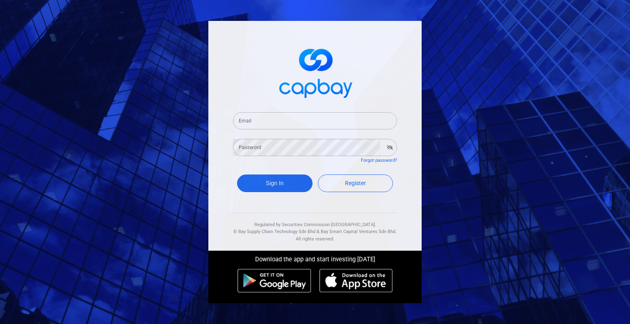
click at [310, 116] on input "Email" at bounding box center [315, 120] width 164 height 17
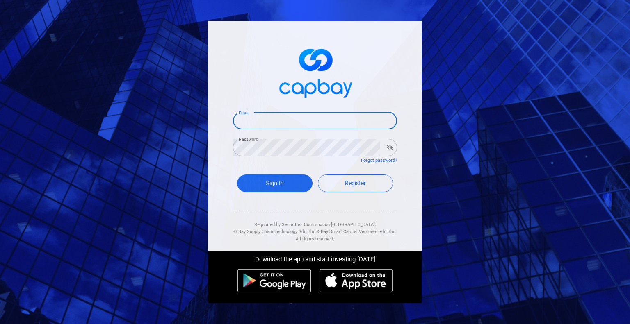
type input "[EMAIL_ADDRESS][DOMAIN_NAME]"
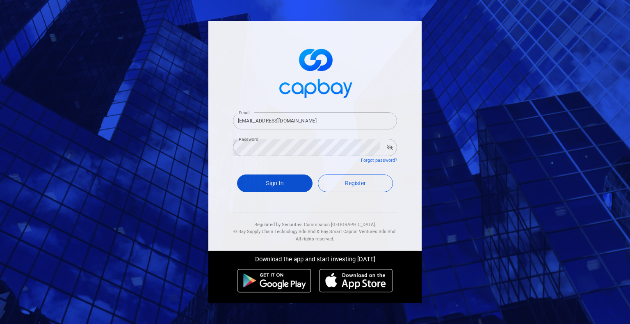
click at [290, 187] on button "Sign In" at bounding box center [274, 184] width 75 height 18
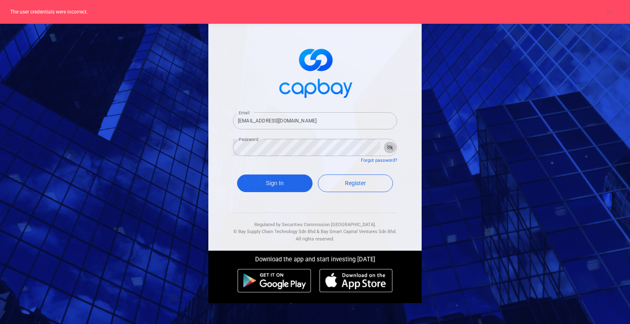
click at [389, 147] on icon "button" at bounding box center [390, 147] width 6 height 5
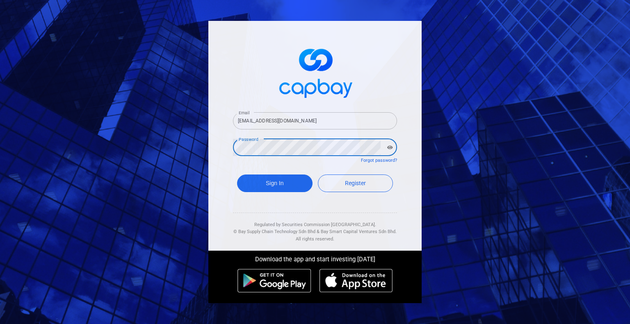
click at [237, 175] on button "Sign In" at bounding box center [274, 184] width 75 height 18
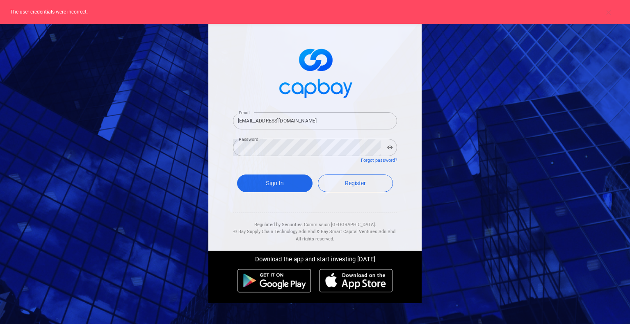
click at [399, 228] on div "Email [EMAIL_ADDRESS][DOMAIN_NAME] Email Password Password Forgot password? Sig…" at bounding box center [314, 136] width 213 height 230
click at [284, 183] on button "Sign In" at bounding box center [274, 184] width 75 height 18
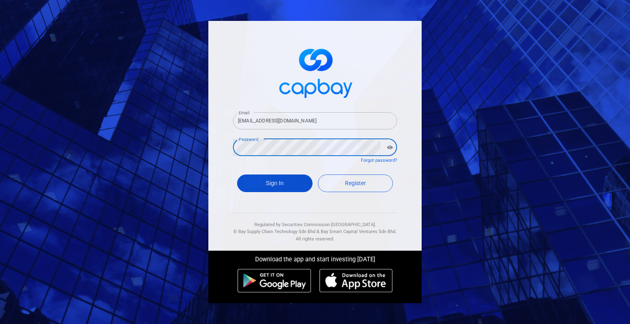
click at [277, 179] on form "Email [EMAIL_ADDRESS][DOMAIN_NAME] Email Password Password Forgot password? Sig…" at bounding box center [315, 153] width 164 height 102
click at [237, 175] on button "Sign In" at bounding box center [274, 184] width 75 height 18
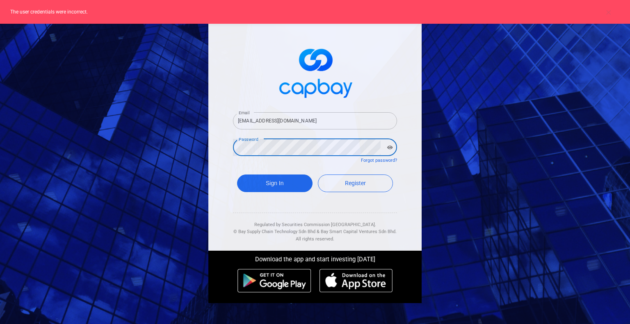
click at [237, 175] on button "Sign In" at bounding box center [274, 184] width 75 height 18
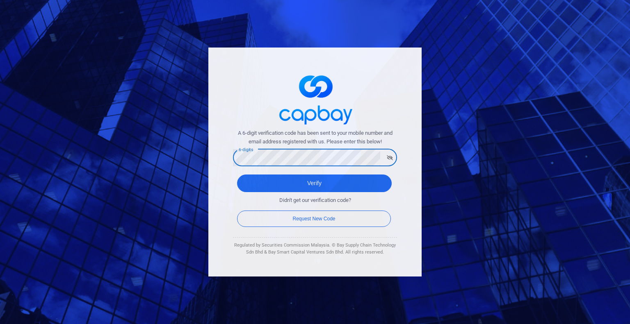
click at [237, 175] on button "Verify" at bounding box center [314, 184] width 155 height 18
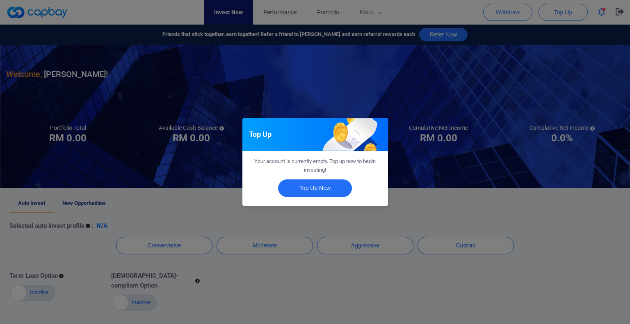
click at [314, 244] on div "Top Up Your account is currently empty. Top up now to begin investing! Top Up N…" at bounding box center [315, 162] width 630 height 324
click at [333, 182] on button "Close" at bounding box center [315, 189] width 74 height 18
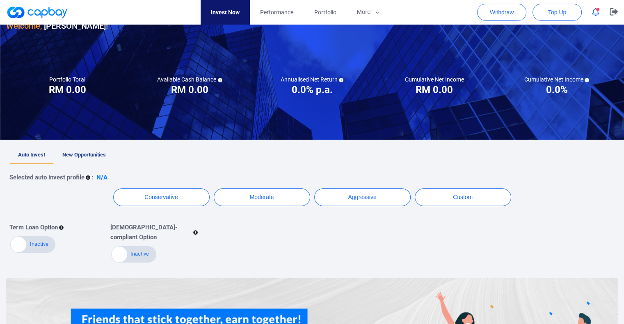
scroll to position [48, 0]
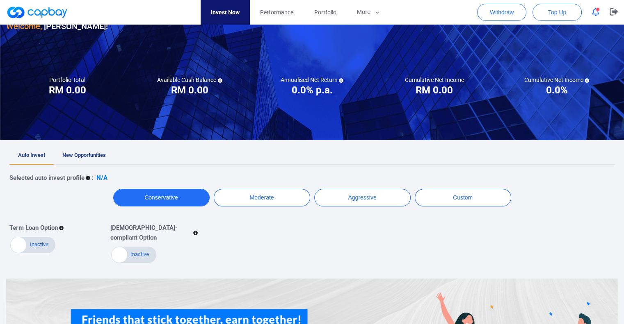
click at [191, 201] on button "Conservative" at bounding box center [161, 198] width 96 height 18
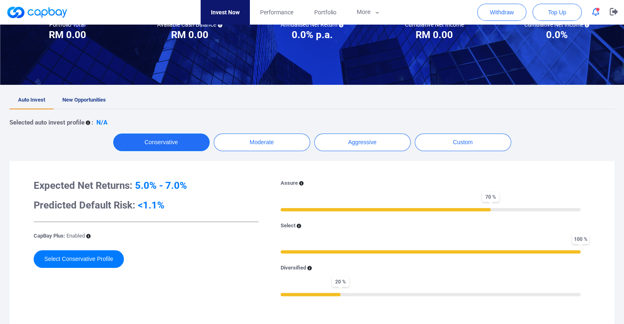
scroll to position [103, 0]
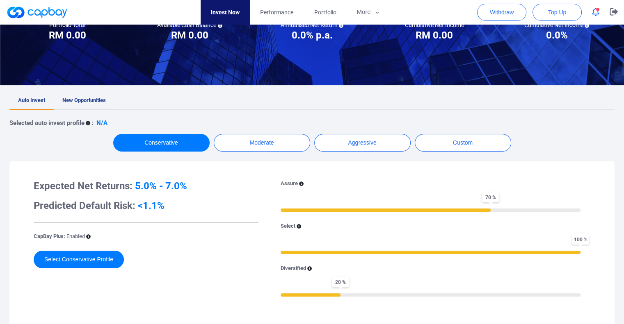
click at [93, 105] on link "New Opportunities" at bounding box center [84, 101] width 61 height 18
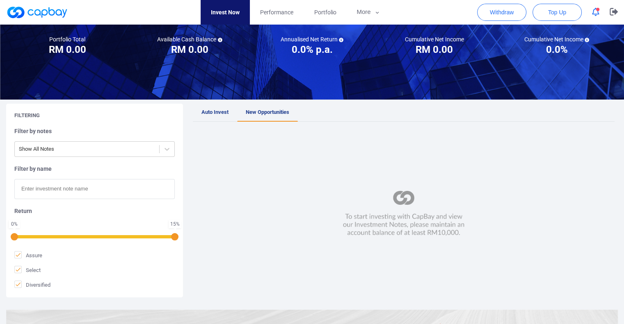
scroll to position [95, 0]
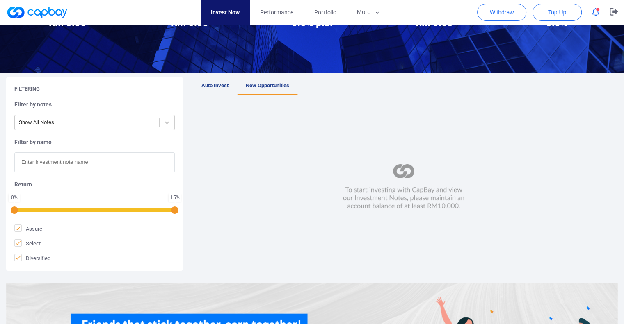
click at [143, 168] on input "text" at bounding box center [94, 163] width 160 height 20
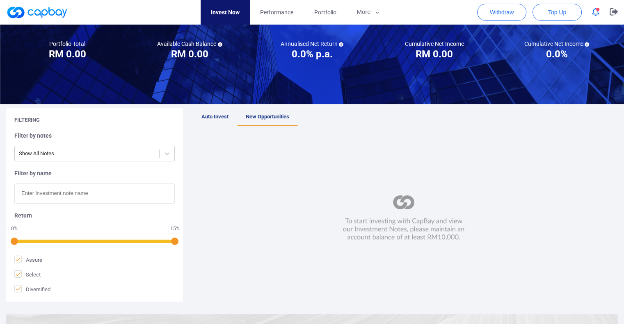
scroll to position [64, 0]
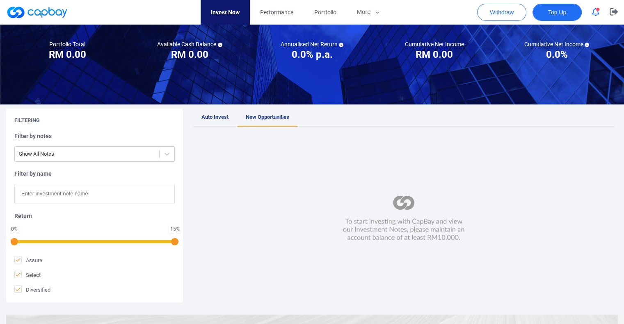
click at [561, 9] on span "Top Up" at bounding box center [557, 12] width 18 height 8
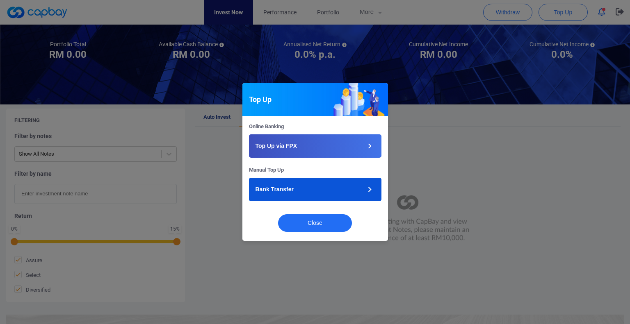
click at [330, 192] on button "Bank Transfer" at bounding box center [315, 189] width 132 height 23
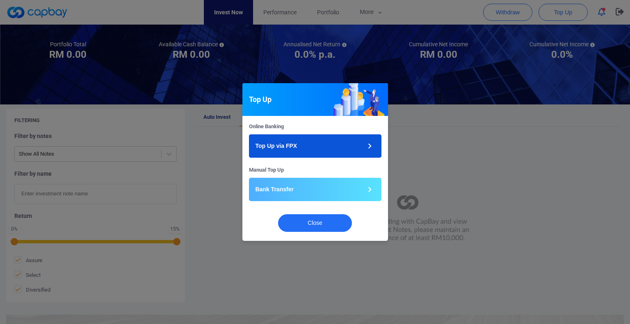
click at [335, 152] on button "Top Up via FPX" at bounding box center [315, 145] width 132 height 23
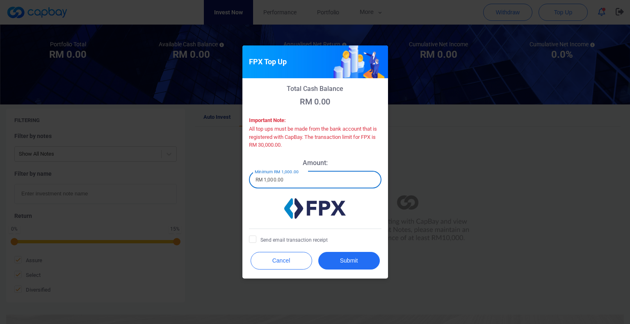
click at [314, 188] on input "RM 1,000.00" at bounding box center [315, 179] width 132 height 17
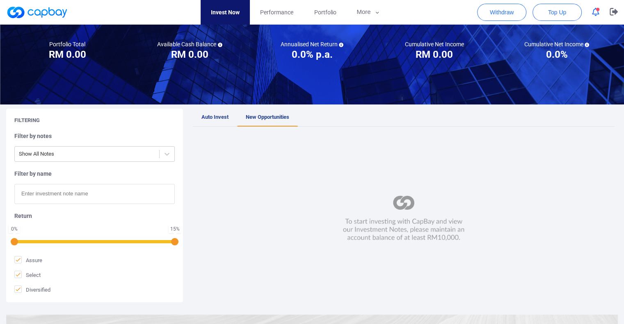
click at [446, 162] on div at bounding box center [403, 219] width 421 height 168
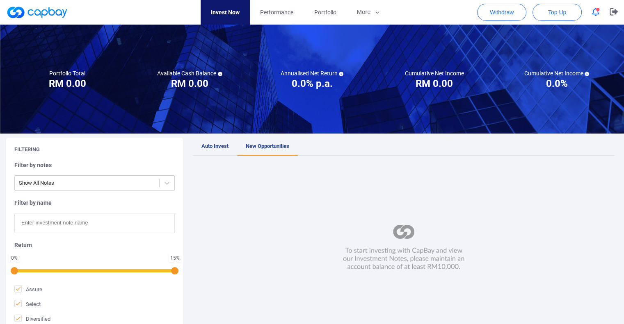
scroll to position [34, 0]
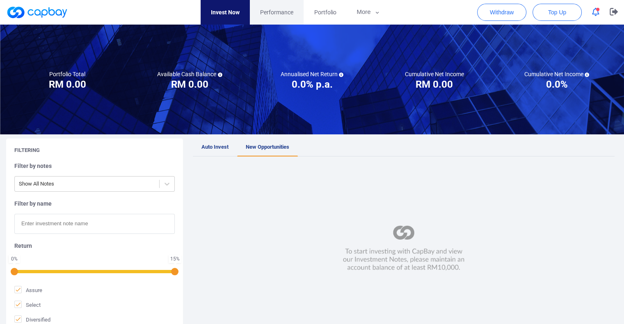
click at [282, 11] on span "Performance" at bounding box center [276, 12] width 33 height 9
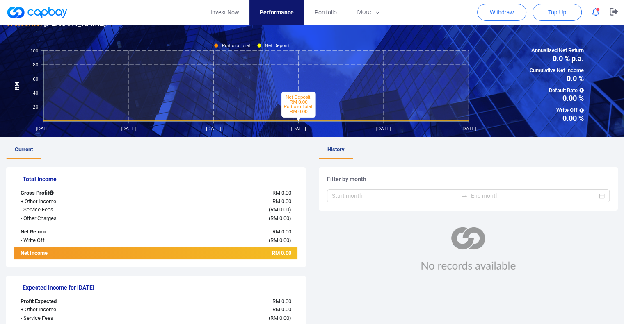
scroll to position [7, 0]
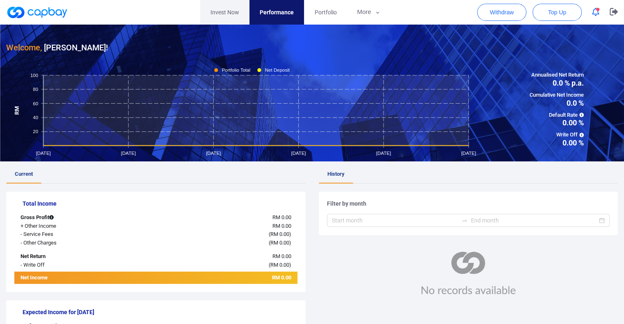
click at [241, 11] on link "Invest Now" at bounding box center [224, 12] width 49 height 25
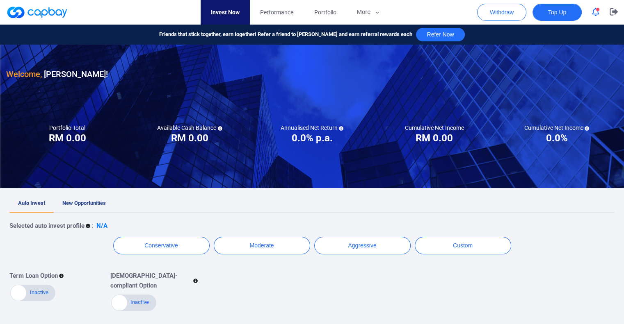
click at [548, 15] on span "Top Up" at bounding box center [557, 12] width 18 height 8
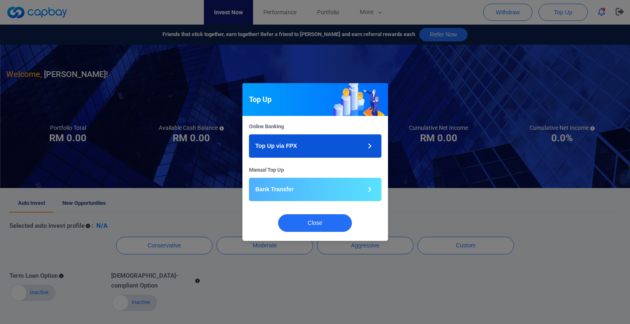
click at [332, 150] on button "Top Up via FPX" at bounding box center [315, 145] width 132 height 23
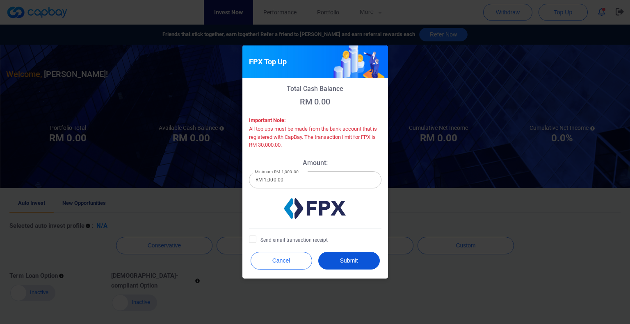
click at [347, 264] on button "Submit" at bounding box center [348, 261] width 61 height 18
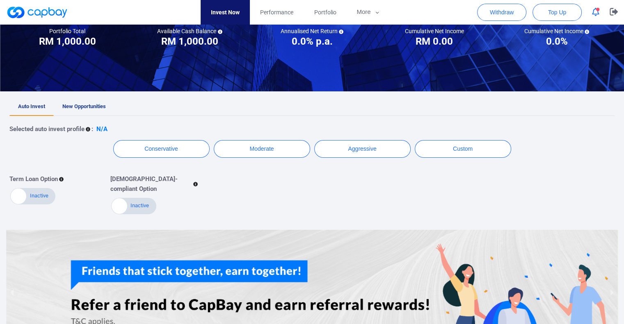
scroll to position [89, 0]
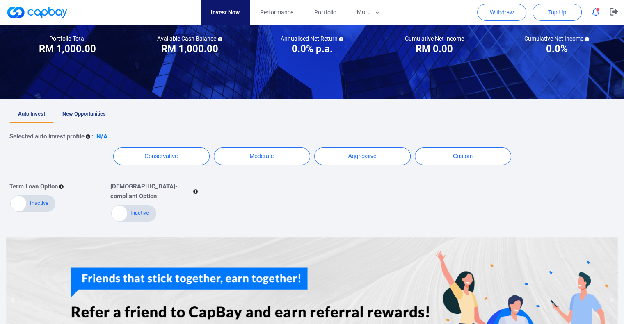
click at [97, 121] on link "New Opportunities" at bounding box center [84, 114] width 61 height 18
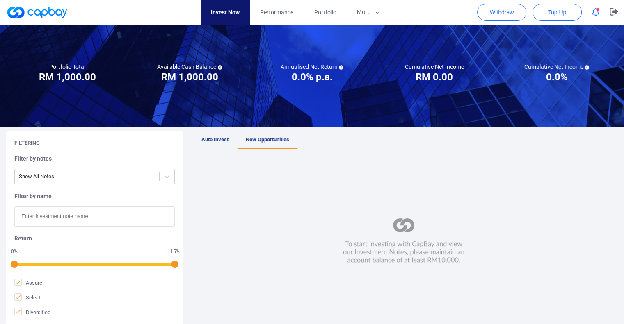
scroll to position [36, 0]
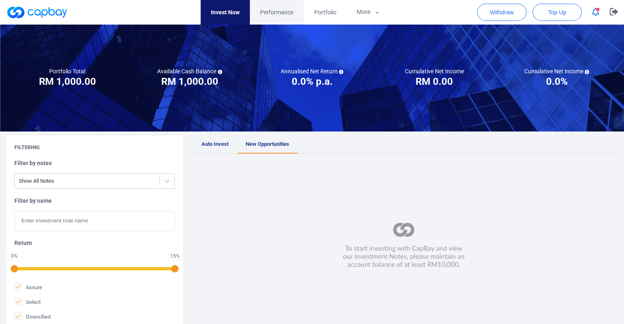
click at [287, 23] on link "Performance" at bounding box center [277, 12] width 54 height 25
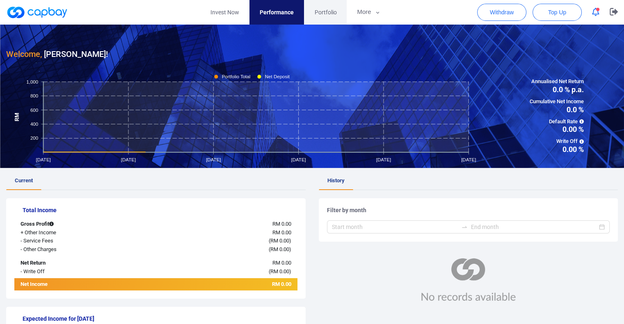
click at [328, 16] on span "Portfolio" at bounding box center [325, 12] width 22 height 9
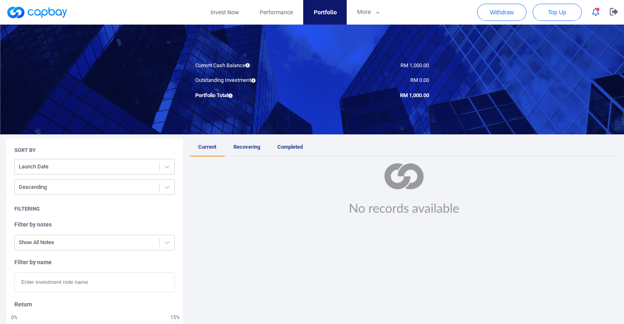
scroll to position [52, 0]
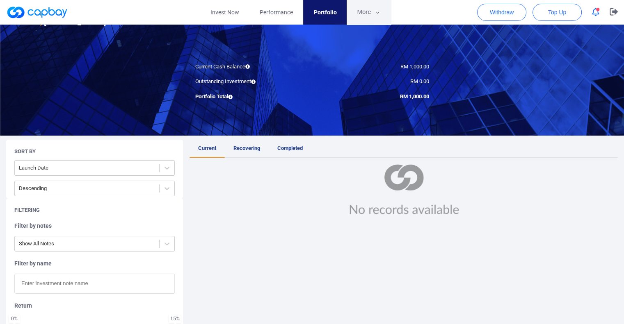
click at [367, 14] on button "More" at bounding box center [368, 12] width 44 height 25
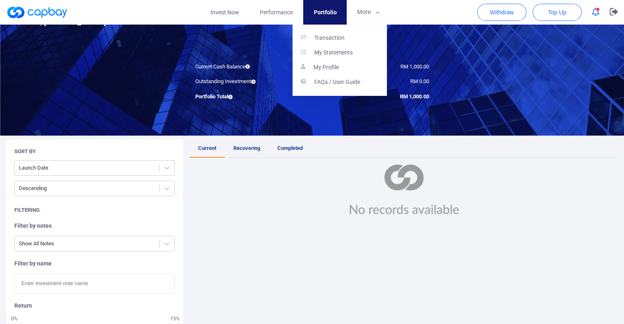
click at [231, 16] on button "button" at bounding box center [312, 162] width 624 height 324
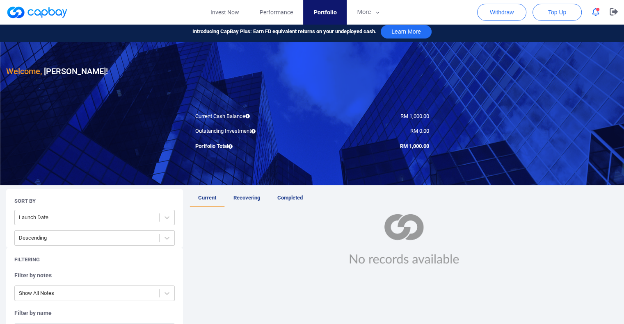
scroll to position [2, 0]
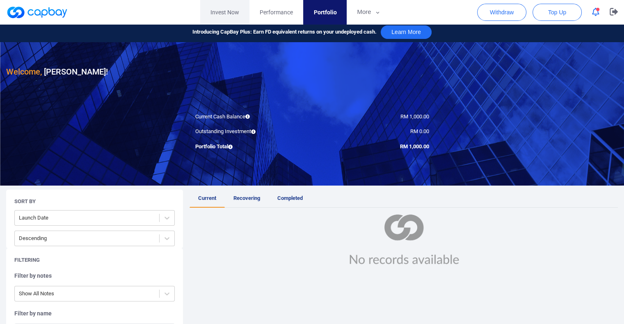
click at [232, 11] on link "Invest Now" at bounding box center [224, 12] width 49 height 25
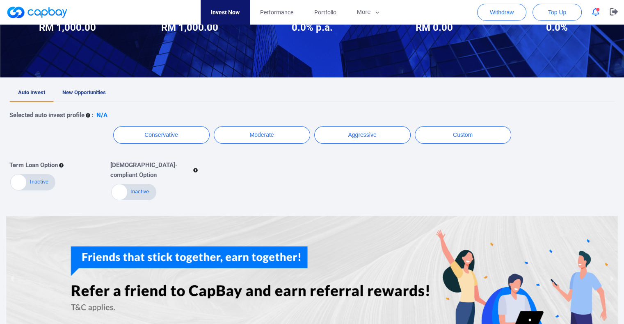
scroll to position [45, 0]
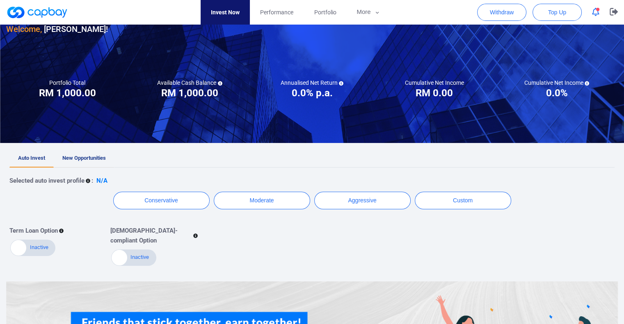
click at [90, 152] on link "New Opportunities" at bounding box center [84, 159] width 61 height 18
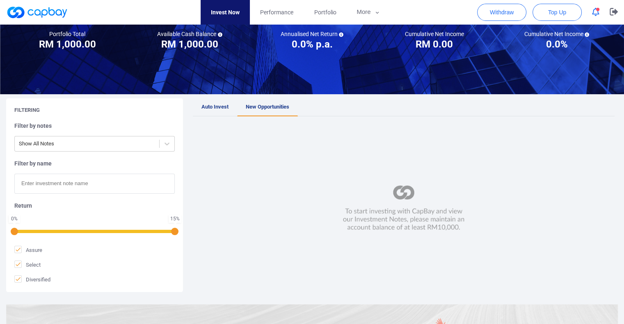
scroll to position [87, 0]
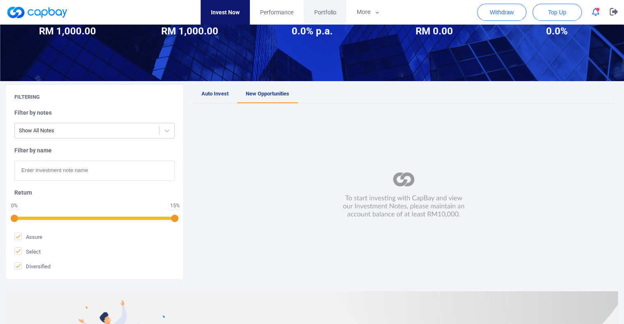
click at [321, 9] on span "Portfolio" at bounding box center [325, 12] width 22 height 9
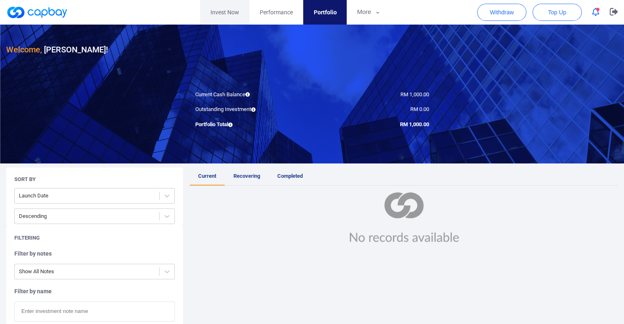
scroll to position [24, 0]
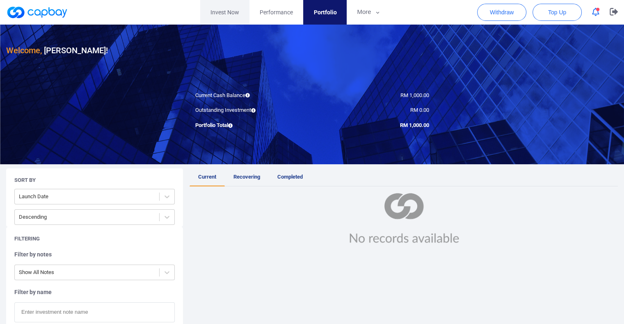
click at [225, 15] on link "Invest Now" at bounding box center [224, 12] width 49 height 25
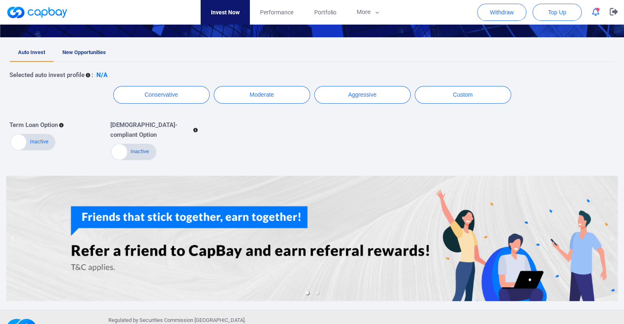
scroll to position [148, 0]
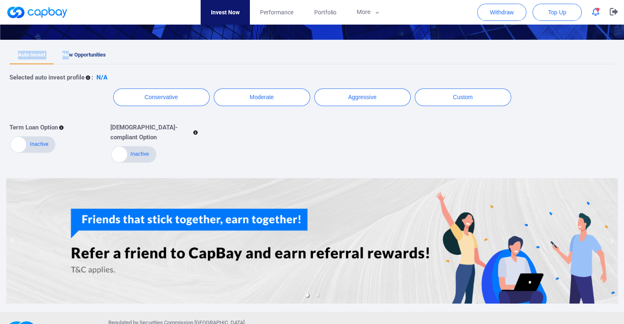
drag, startPoint x: 64, startPoint y: 41, endPoint x: 84, endPoint y: 61, distance: 28.7
click at [84, 61] on div "Welcome, Loong Ji-Han ! Portfolio Total Portfolio Total RM ***** RM 1,000.00 Av…" at bounding box center [312, 104] width 624 height 416
click at [84, 61] on link "New Opportunities" at bounding box center [84, 55] width 61 height 18
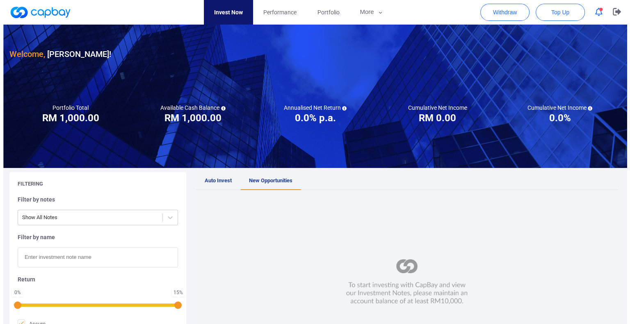
scroll to position [43, 0]
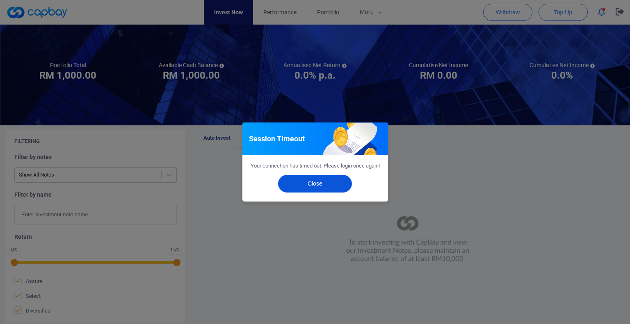
click at [317, 191] on button "Close" at bounding box center [315, 184] width 74 height 18
